Goal: Complete application form: Complete application form

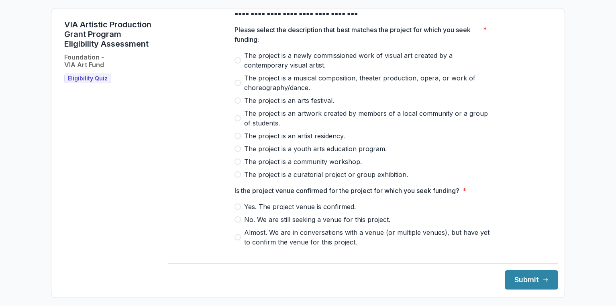
scroll to position [40, 0]
click at [237, 177] on span at bounding box center [238, 174] width 6 height 6
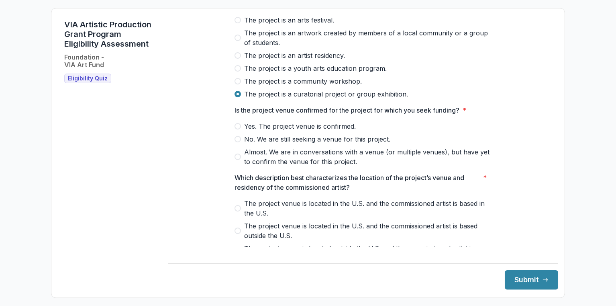
scroll to position [120, 0]
click at [238, 129] on span at bounding box center [238, 125] width 6 height 6
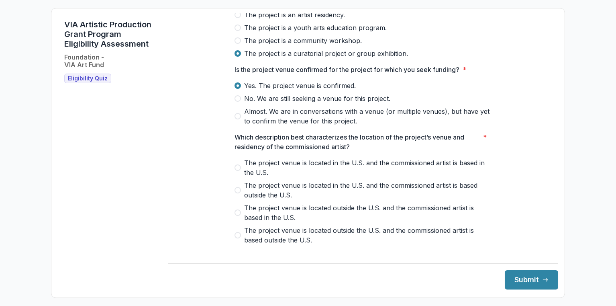
scroll to position [201, 0]
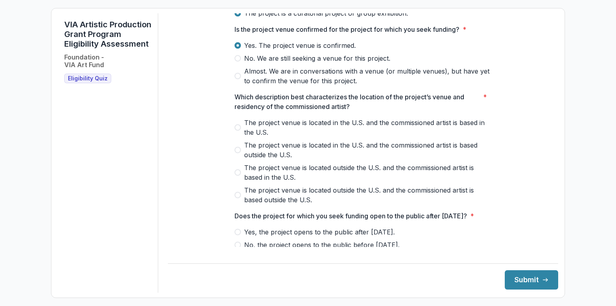
click at [237, 131] on span at bounding box center [238, 127] width 6 height 6
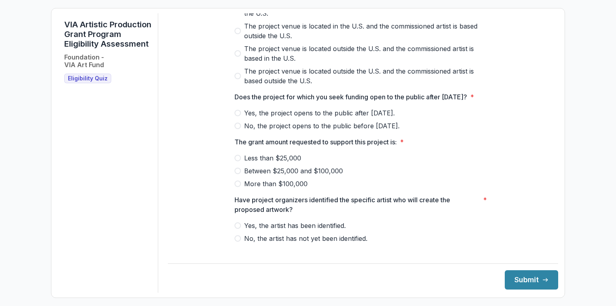
scroll to position [321, 0]
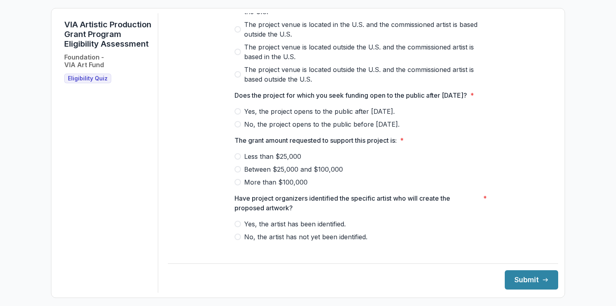
click at [238, 114] on span at bounding box center [238, 111] width 6 height 6
click at [237, 172] on span at bounding box center [238, 169] width 6 height 6
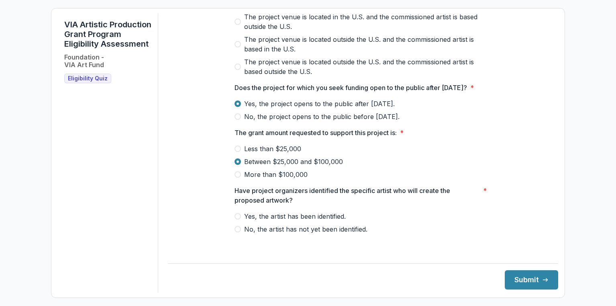
scroll to position [339, 0]
click at [236, 219] on span at bounding box center [238, 216] width 6 height 6
click at [519, 285] on button "Submit" at bounding box center [531, 279] width 53 height 19
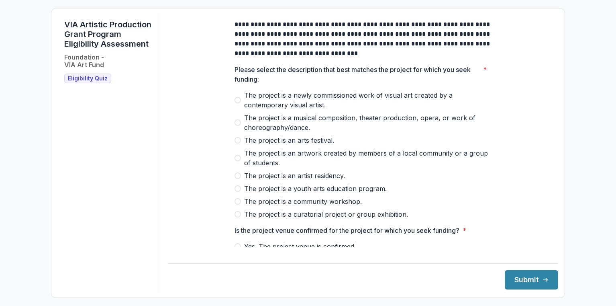
click at [239, 217] on span at bounding box center [238, 214] width 6 height 6
click at [235, 103] on span at bounding box center [238, 100] width 6 height 6
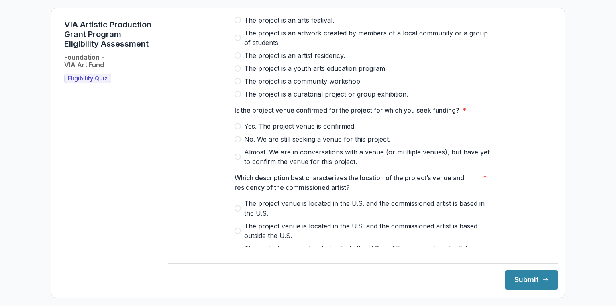
scroll to position [120, 0]
click at [237, 97] on span at bounding box center [238, 93] width 6 height 6
click at [235, 129] on span at bounding box center [238, 125] width 6 height 6
click at [235, 166] on label "Almost. We are in conversations with a venue (or multiple venues), but have yet…" at bounding box center [363, 156] width 257 height 19
